Goal: Task Accomplishment & Management: Use online tool/utility

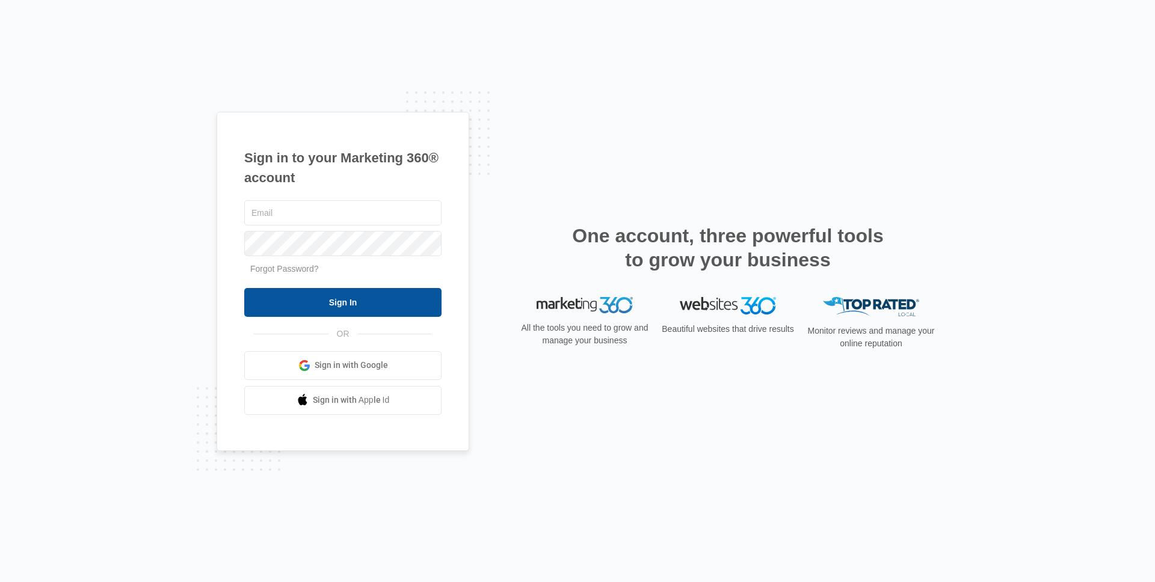
type input "[EMAIL_ADDRESS][DOMAIN_NAME]"
click at [360, 300] on input "Sign In" at bounding box center [342, 302] width 197 height 29
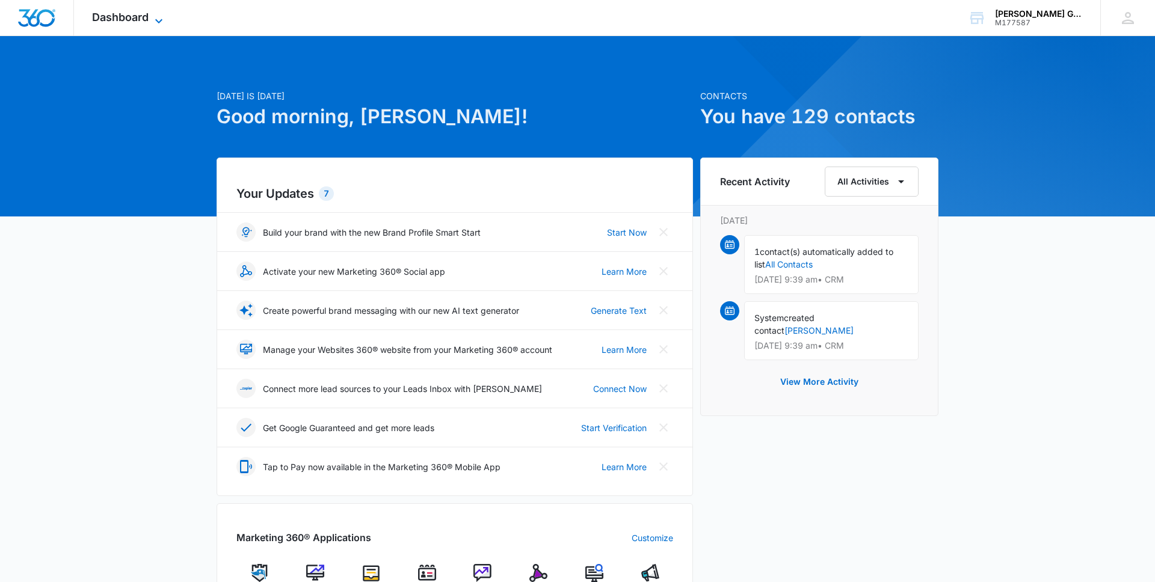
click at [133, 14] on span "Dashboard" at bounding box center [120, 17] width 57 height 13
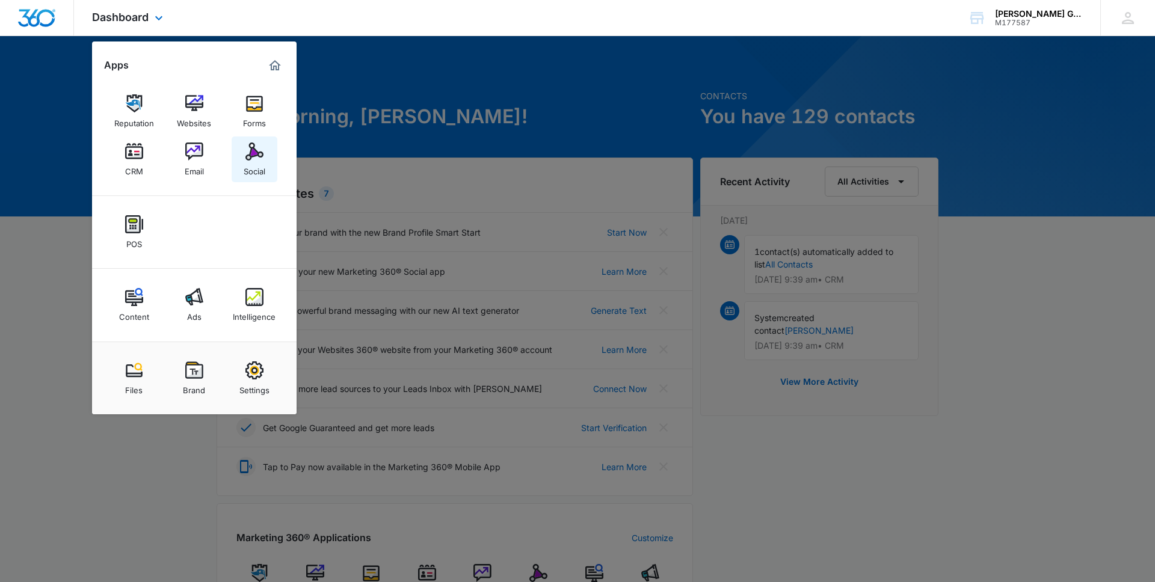
click at [258, 151] on img at bounding box center [254, 152] width 18 height 18
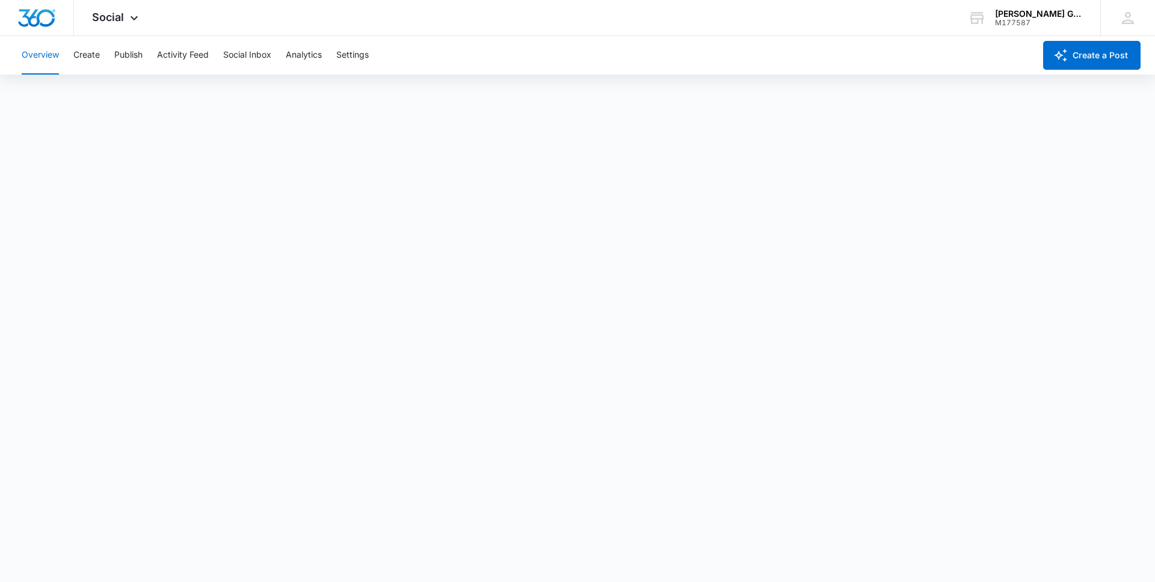
scroll to position [3, 0]
click at [1080, 54] on button "Create a Post" at bounding box center [1091, 55] width 97 height 29
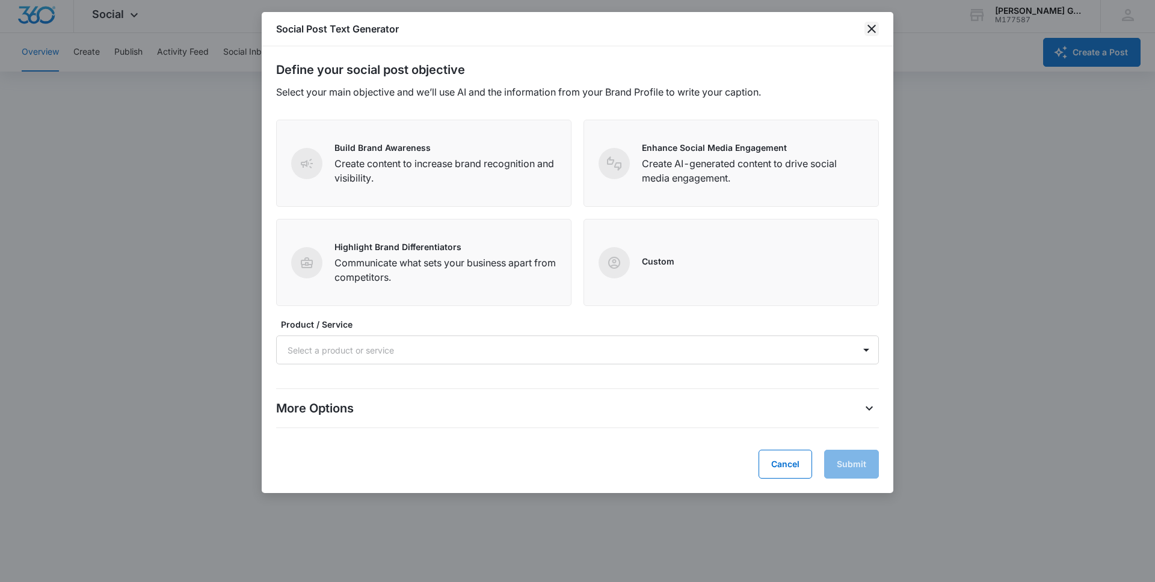
click at [875, 25] on icon "close" at bounding box center [872, 29] width 8 height 8
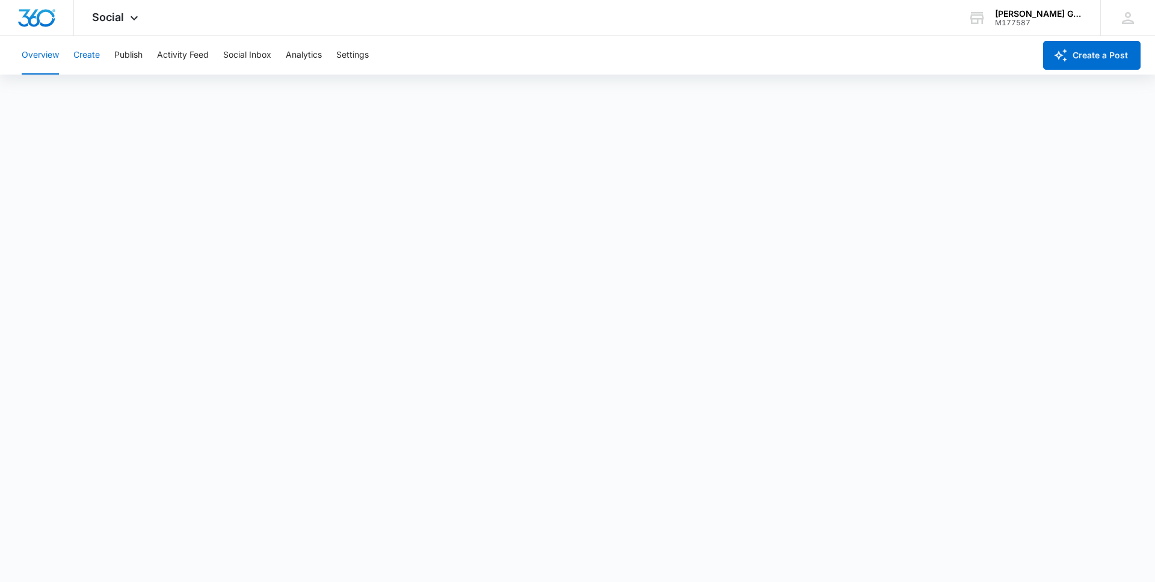
click at [89, 55] on button "Create" at bounding box center [86, 55] width 26 height 39
click at [119, 87] on button "Approvals" at bounding box center [117, 92] width 40 height 34
click at [48, 90] on button "Content Library" at bounding box center [52, 92] width 61 height 34
click at [111, 15] on span "Social" at bounding box center [108, 17] width 32 height 13
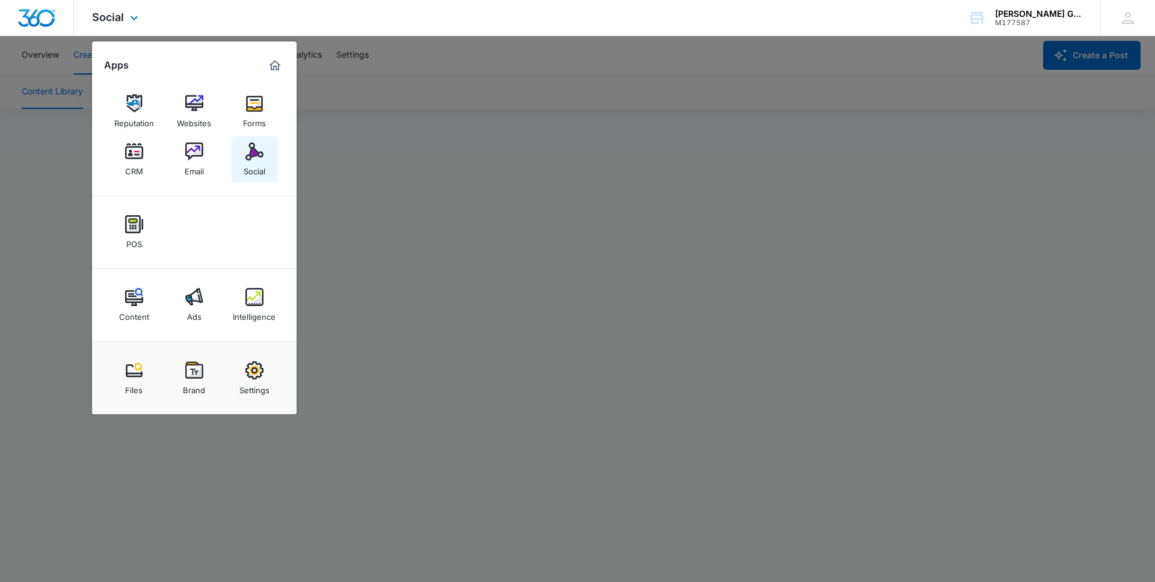
click at [254, 156] on img at bounding box center [254, 152] width 18 height 18
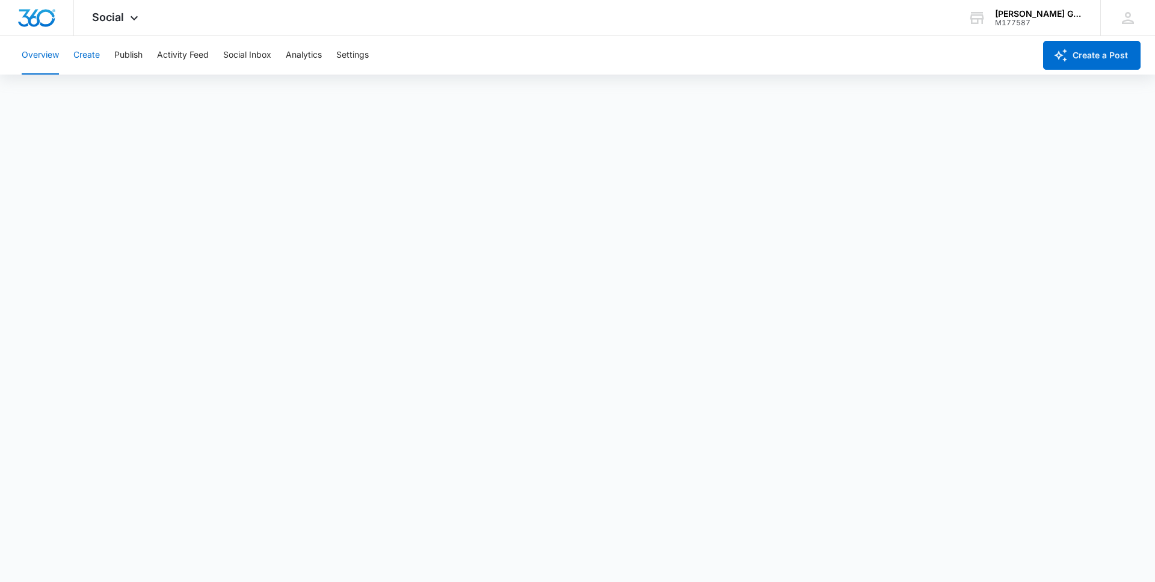
click at [84, 55] on button "Create" at bounding box center [86, 55] width 26 height 39
click at [87, 52] on button "Create" at bounding box center [86, 55] width 26 height 39
click at [1078, 50] on button "Create a Post" at bounding box center [1091, 55] width 97 height 29
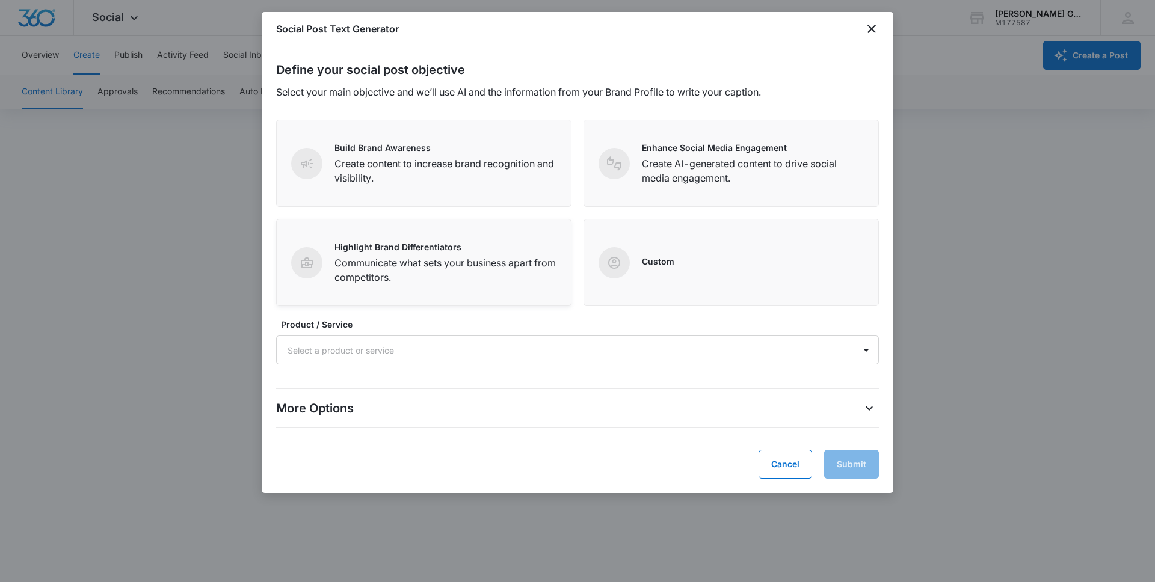
scroll to position [8, 0]
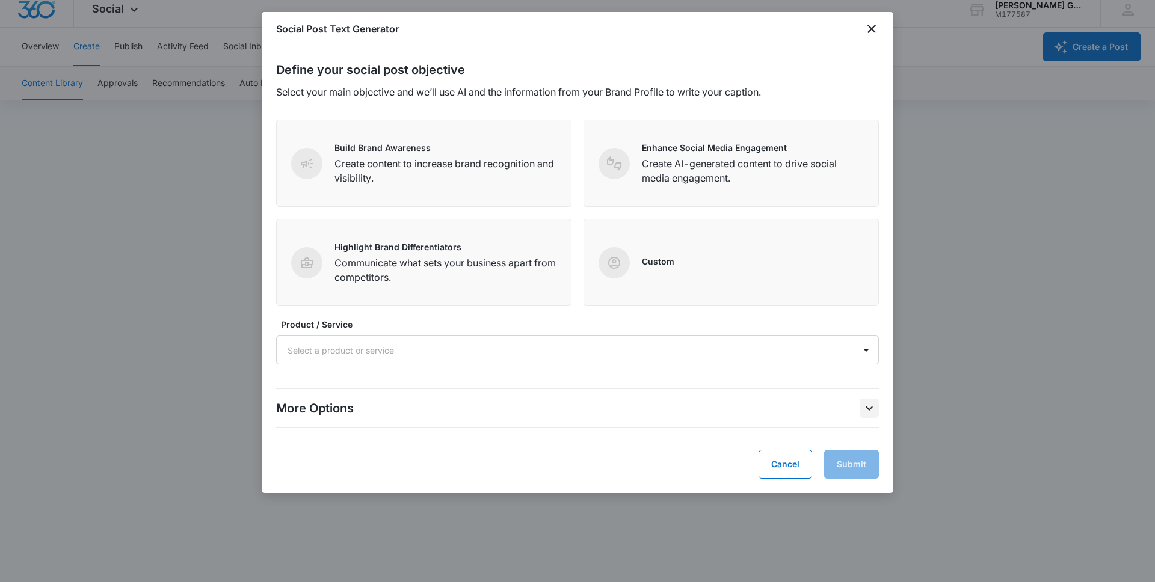
click at [871, 405] on icon "More Options" at bounding box center [869, 408] width 14 height 14
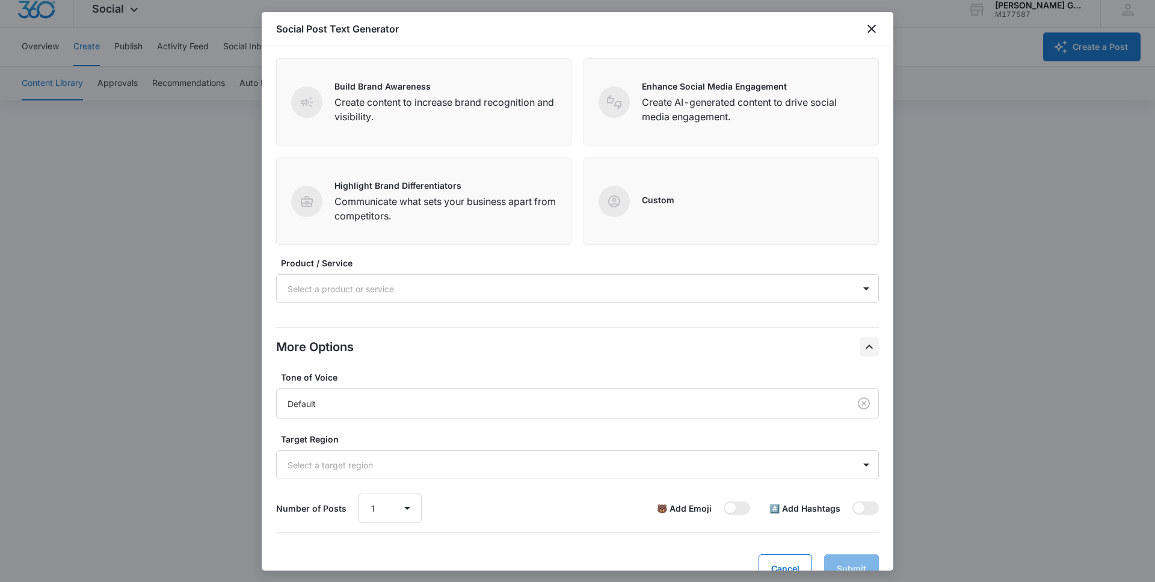
scroll to position [88, 0]
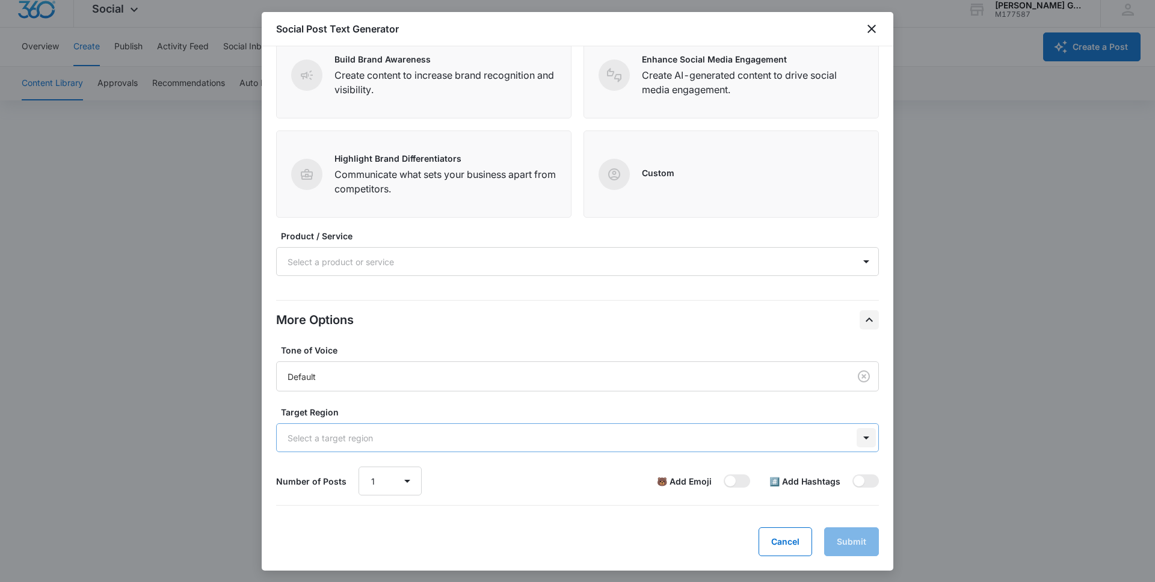
click at [868, 436] on div at bounding box center [866, 437] width 19 height 19
click at [868, 439] on div at bounding box center [866, 437] width 19 height 19
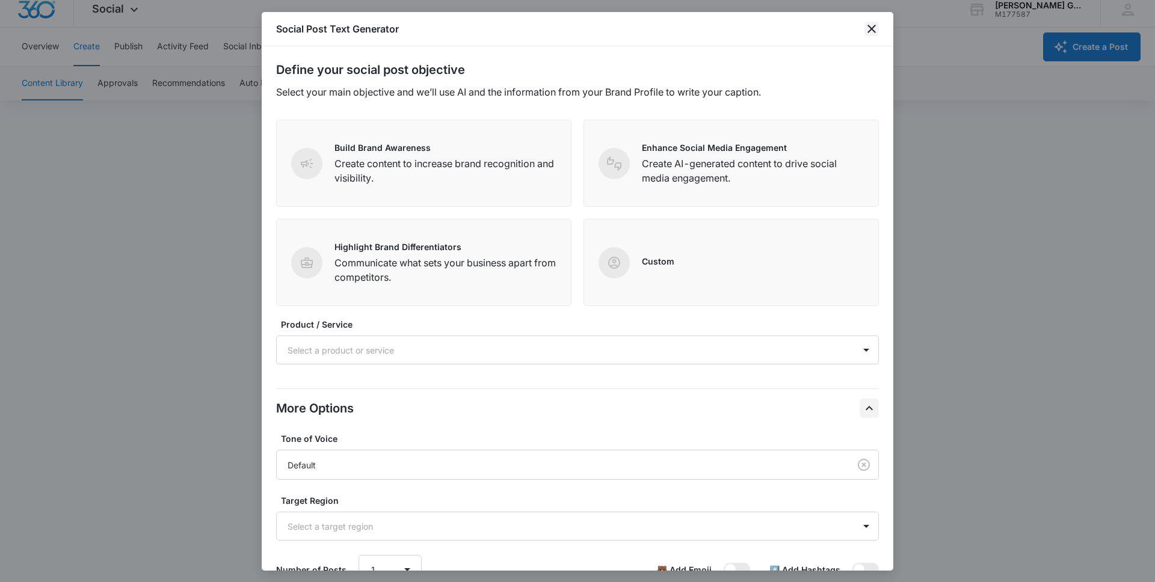
click at [878, 26] on icon "close" at bounding box center [872, 29] width 14 height 14
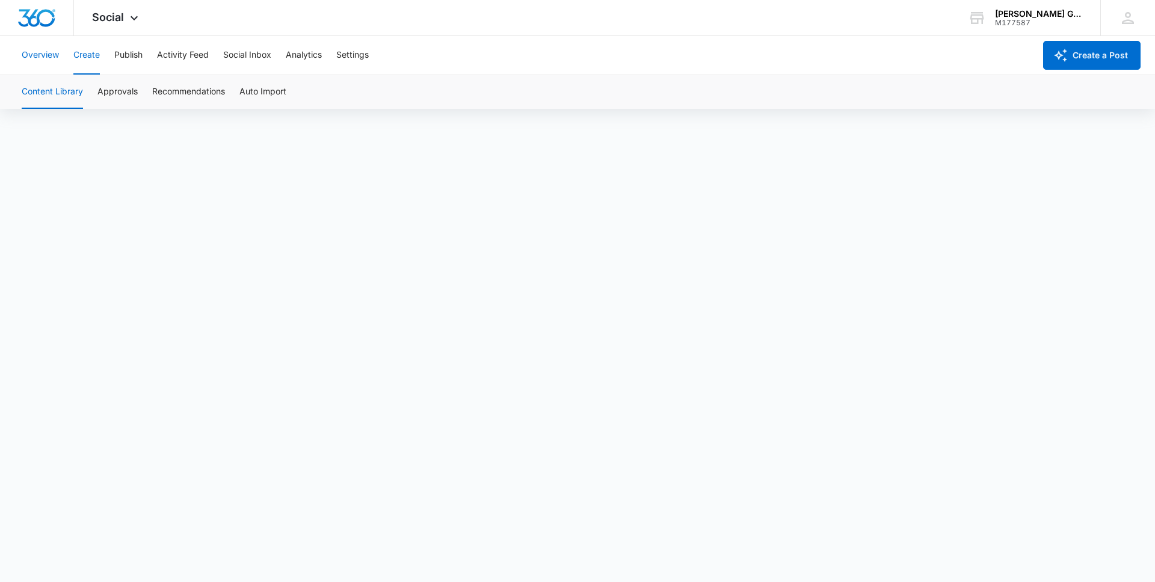
click at [52, 54] on button "Overview" at bounding box center [40, 55] width 37 height 39
click at [37, 54] on button "Overview" at bounding box center [40, 55] width 37 height 39
click at [40, 52] on button "Overview" at bounding box center [40, 55] width 37 height 39
click at [126, 55] on button "Publish" at bounding box center [128, 55] width 28 height 39
click at [84, 87] on button "Schedules" at bounding box center [92, 92] width 41 height 34
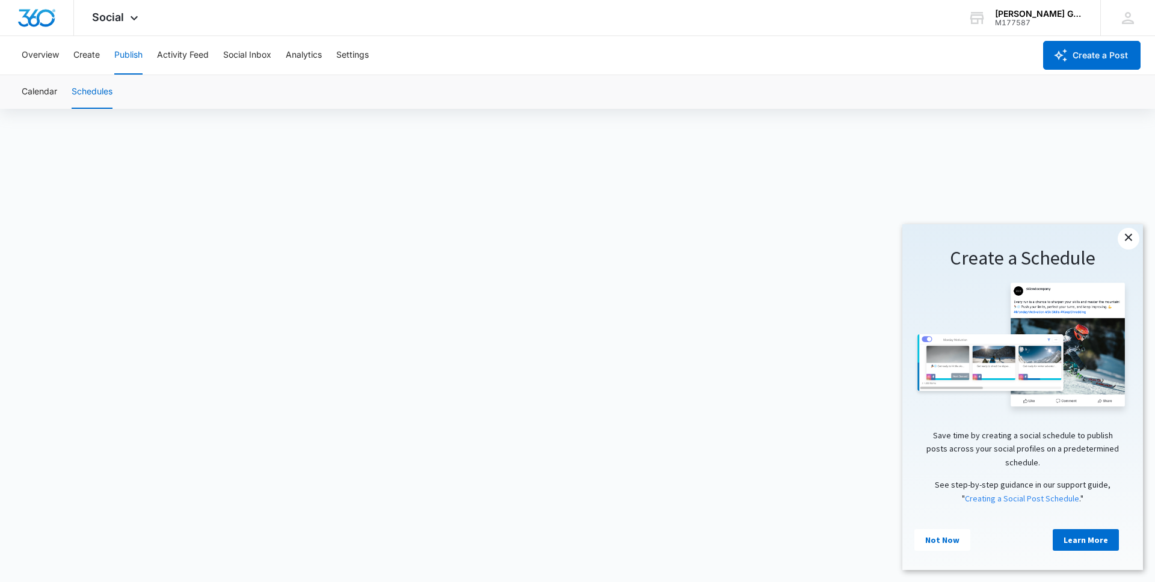
click at [1129, 240] on link "×" at bounding box center [1129, 239] width 22 height 22
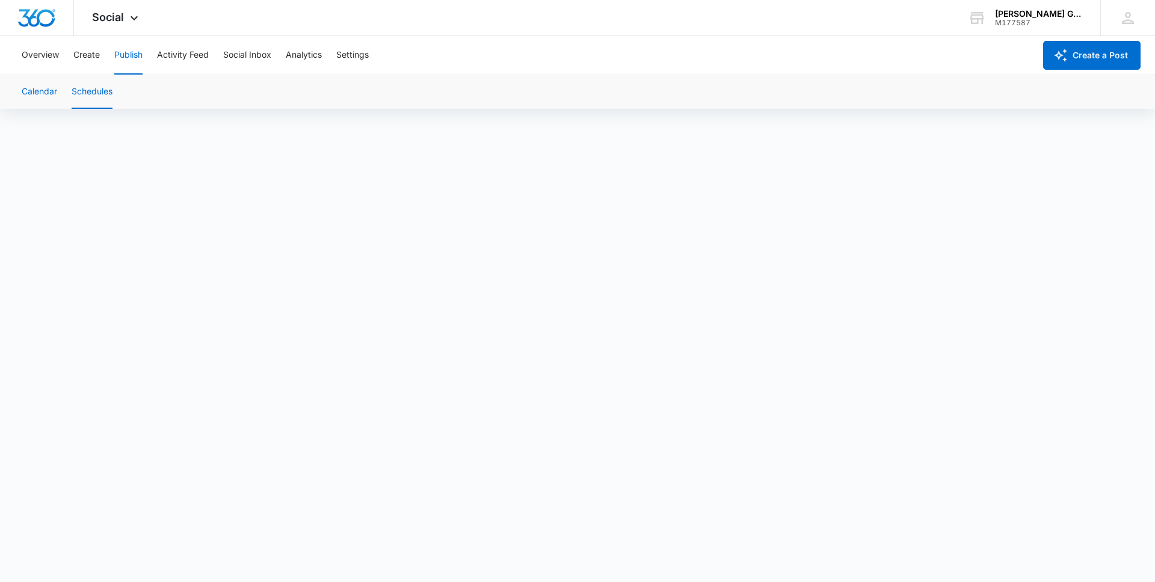
click at [37, 93] on button "Calendar" at bounding box center [39, 92] width 35 height 34
click at [50, 53] on button "Overview" at bounding box center [40, 55] width 37 height 39
click at [106, 15] on span "Social" at bounding box center [108, 17] width 32 height 13
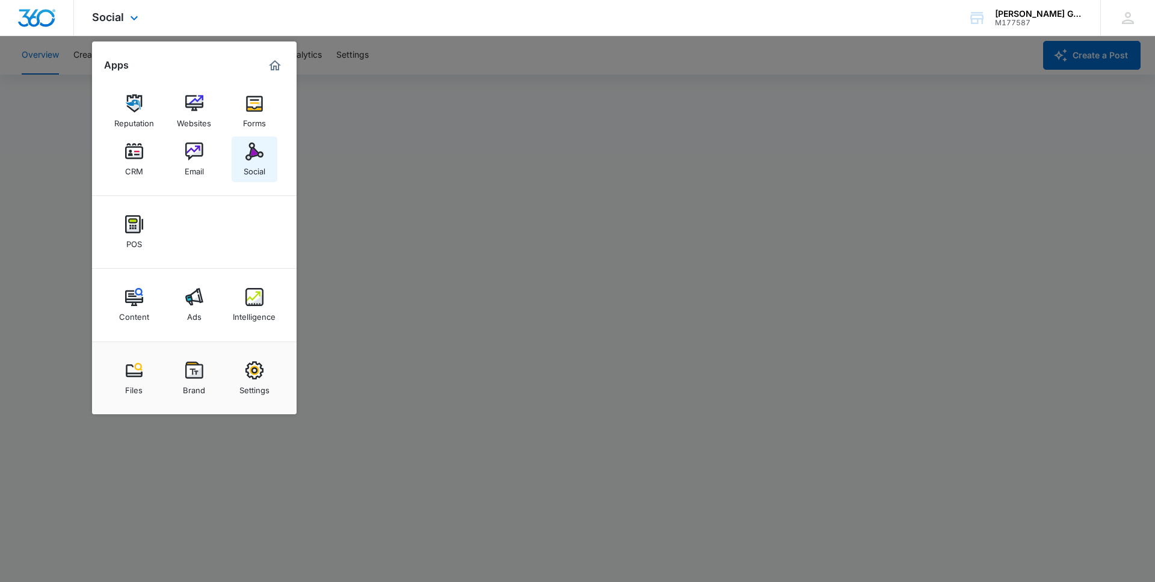
click at [260, 154] on img at bounding box center [254, 152] width 18 height 18
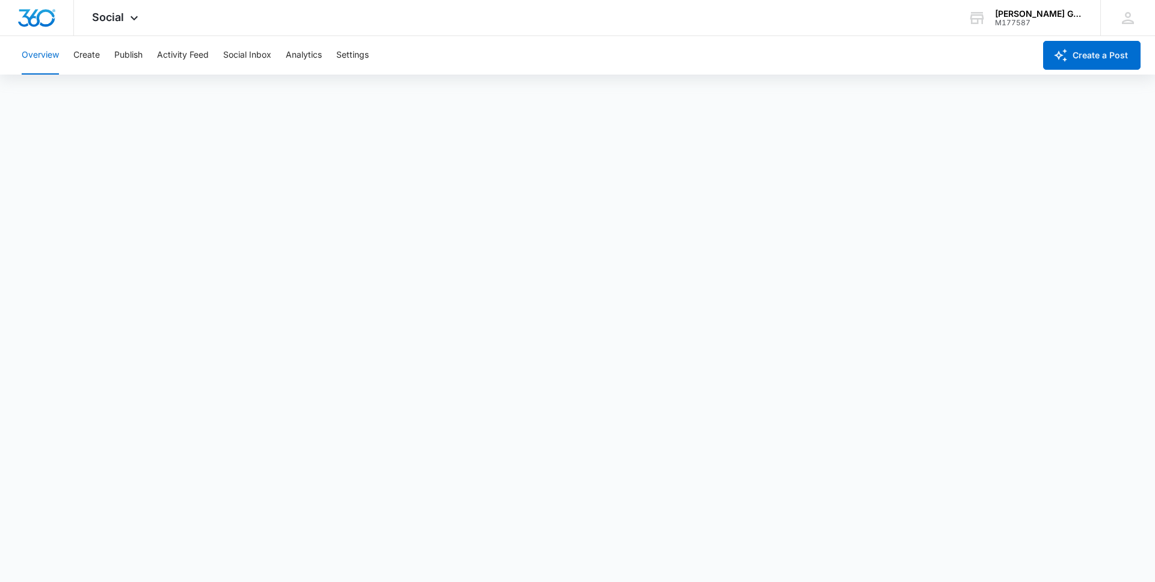
click at [40, 52] on button "Overview" at bounding box center [40, 55] width 37 height 39
click at [32, 19] on img "Dashboard" at bounding box center [36, 18] width 39 height 18
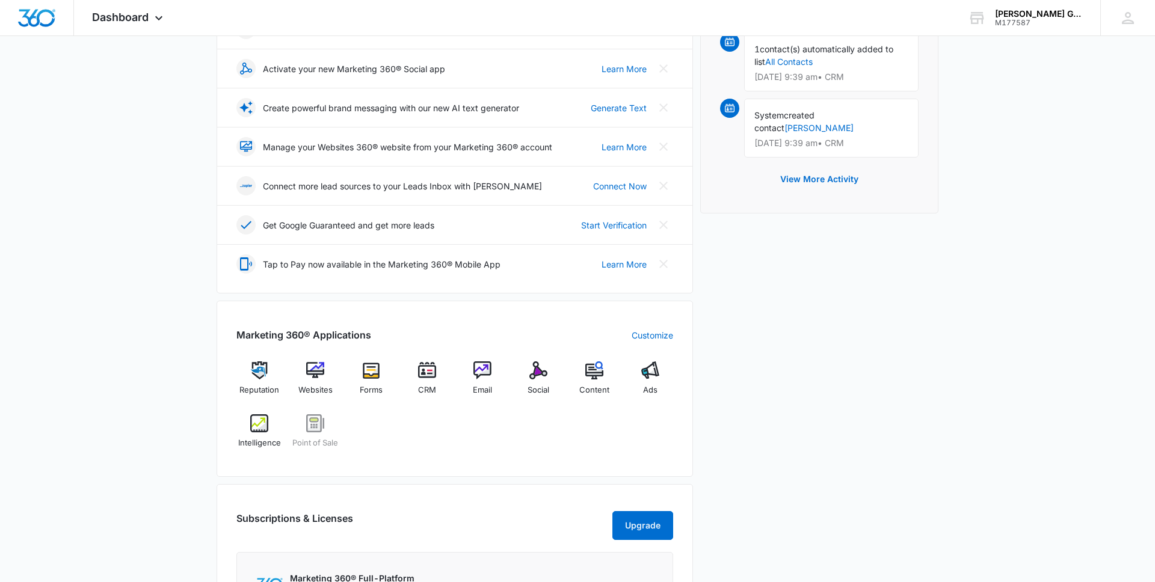
scroll to position [204, 0]
click at [594, 371] on img at bounding box center [594, 369] width 18 height 18
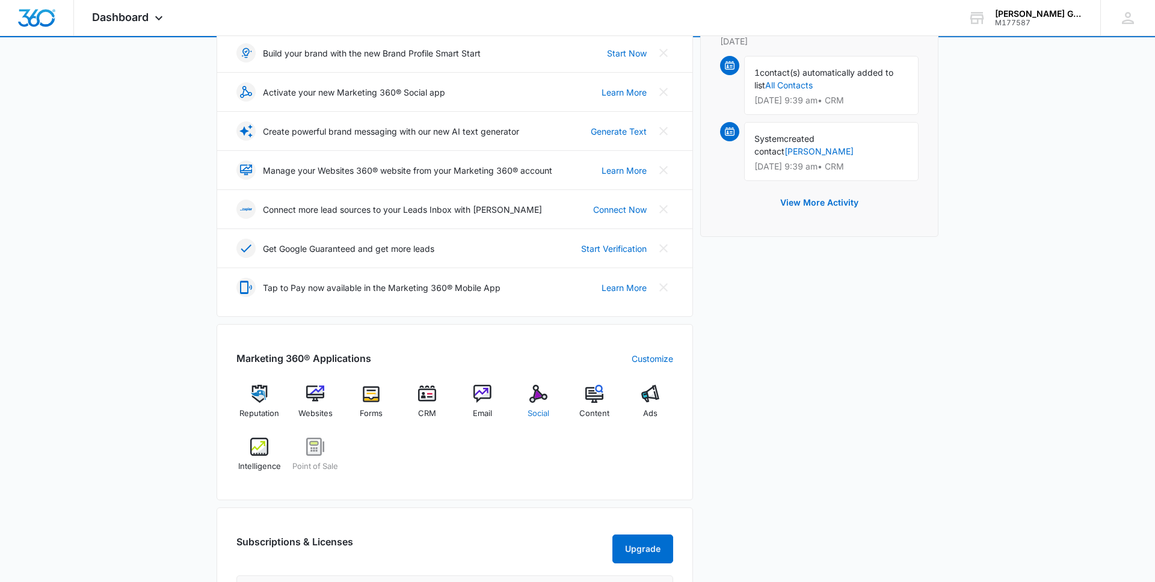
scroll to position [180, 0]
click at [540, 392] on img at bounding box center [538, 393] width 18 height 18
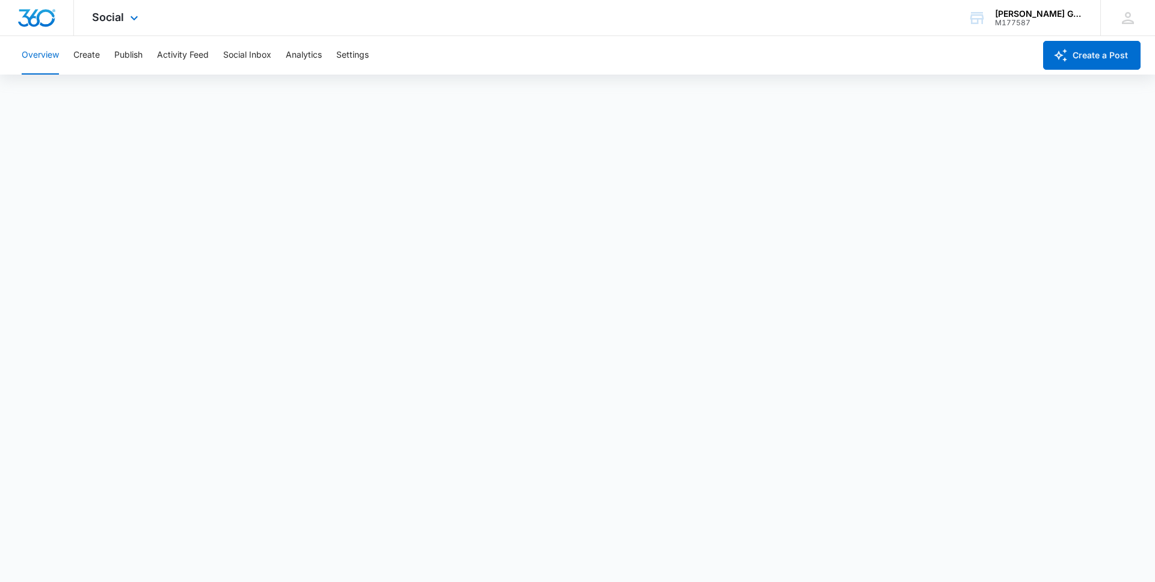
click at [43, 19] on img "Dashboard" at bounding box center [36, 18] width 39 height 18
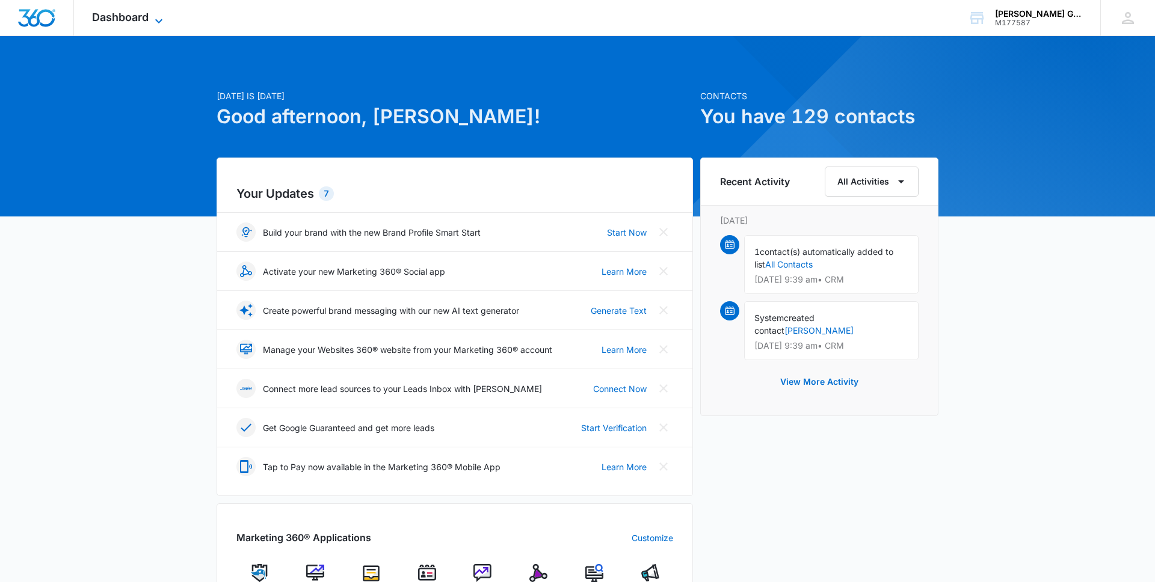
click at [132, 19] on span "Dashboard" at bounding box center [120, 17] width 57 height 13
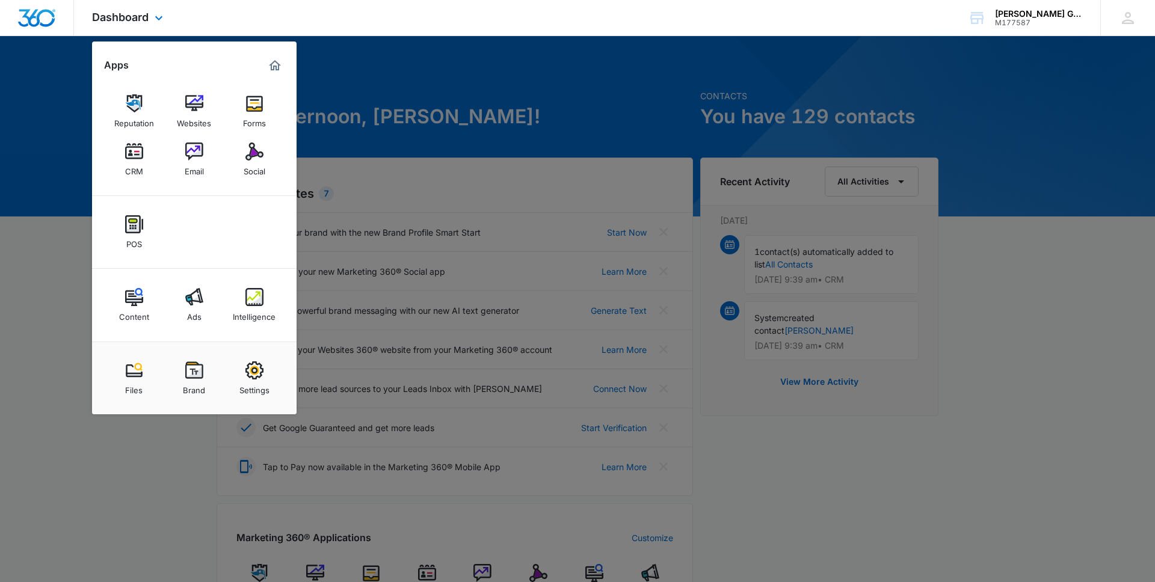
click at [44, 21] on img "Dashboard" at bounding box center [36, 18] width 39 height 18
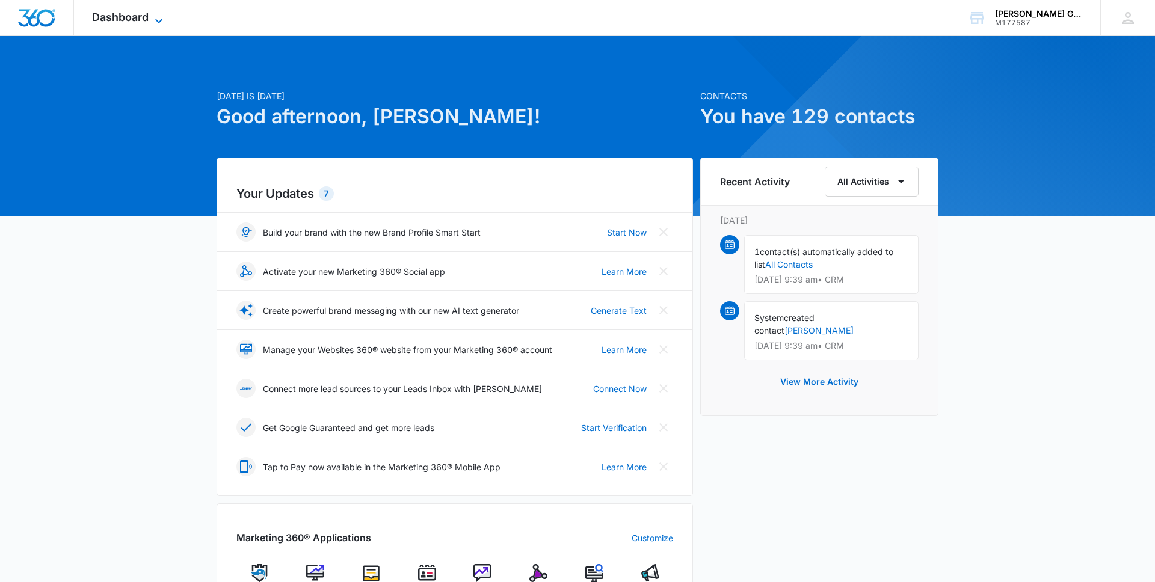
click at [140, 17] on span "Dashboard" at bounding box center [120, 17] width 57 height 13
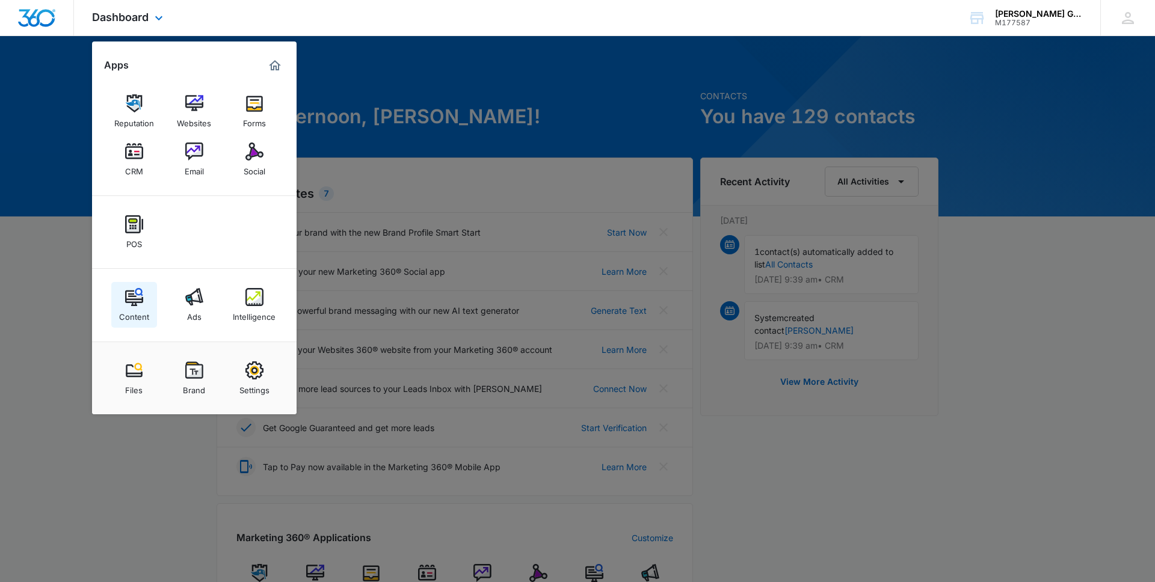
click at [132, 301] on img at bounding box center [134, 297] width 18 height 18
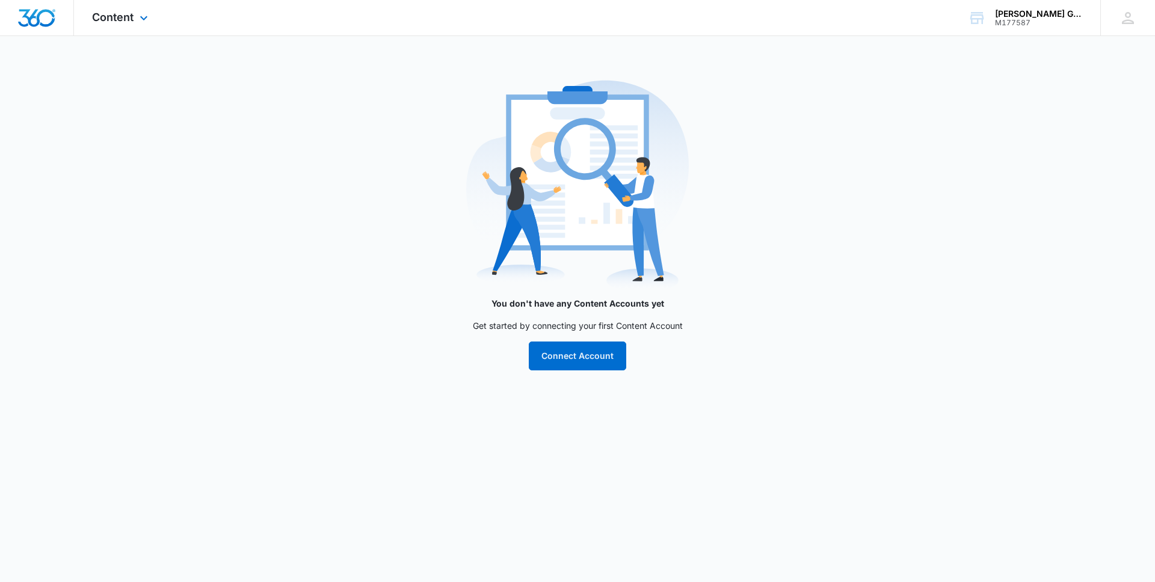
click at [117, 9] on div "Content Apps Reputation Websites Forms CRM Email Social POS Content Ads Intelli…" at bounding box center [121, 17] width 95 height 35
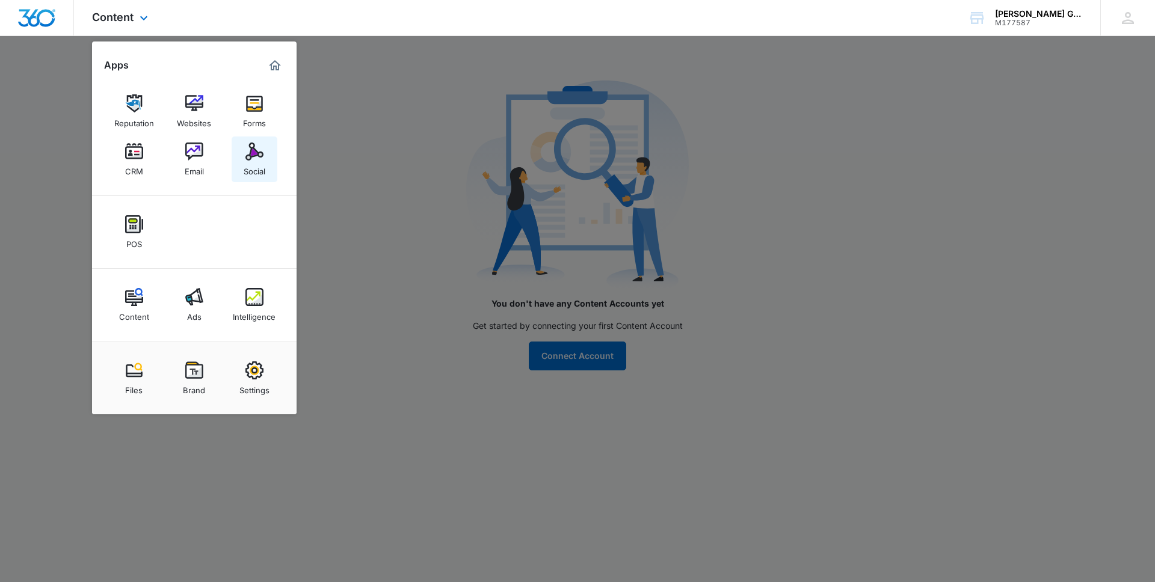
click at [255, 155] on img at bounding box center [254, 152] width 18 height 18
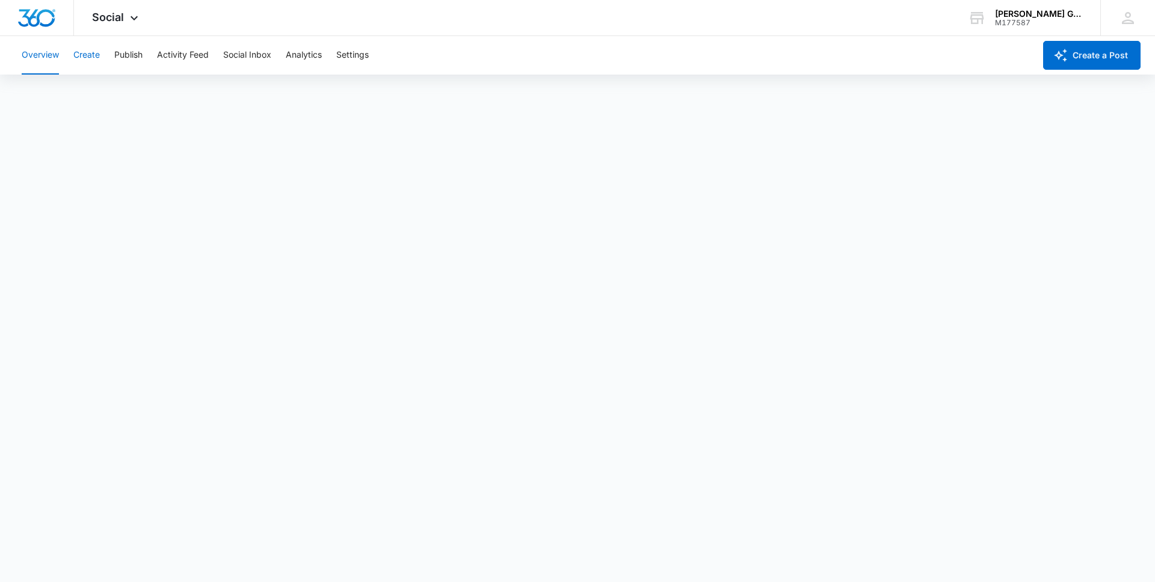
click at [92, 56] on button "Create" at bounding box center [86, 55] width 26 height 39
click at [35, 60] on button "Overview" at bounding box center [40, 55] width 37 height 39
click at [34, 49] on button "Overview" at bounding box center [40, 55] width 37 height 39
click at [125, 55] on button "Publish" at bounding box center [128, 55] width 28 height 39
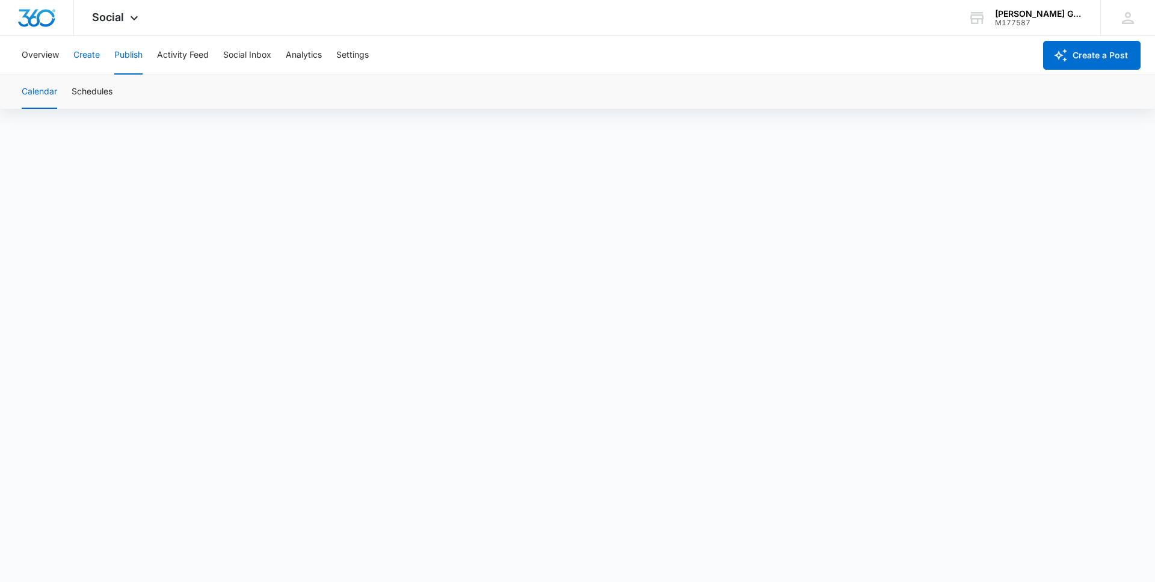
click at [90, 53] on button "Create" at bounding box center [86, 55] width 26 height 39
click at [121, 87] on button "Approvals" at bounding box center [117, 92] width 40 height 34
click at [37, 54] on button "Overview" at bounding box center [40, 55] width 37 height 39
click at [90, 54] on button "Create" at bounding box center [86, 55] width 26 height 39
